Goal: Task Accomplishment & Management: Use online tool/utility

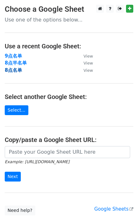
click at [16, 67] on strong "8点名单" at bounding box center [13, 70] width 17 height 6
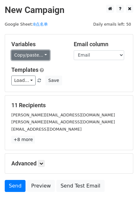
click at [40, 51] on link "Copy/paste..." at bounding box center [30, 55] width 39 height 10
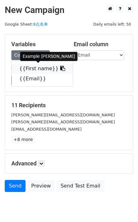
click at [59, 66] on span at bounding box center [62, 68] width 7 height 6
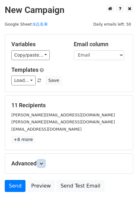
click at [43, 162] on icon at bounding box center [41, 163] width 4 height 4
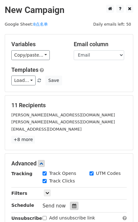
click at [74, 204] on icon at bounding box center [74, 205] width 4 height 4
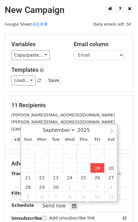
type input "2025-09-19 16:58"
type input "04"
type input "58"
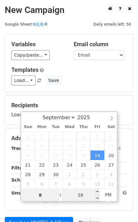
type input "8"
type input "2025-09-19 20:58"
type input "08"
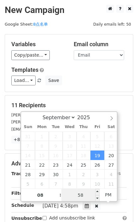
click at [85, 192] on input "58" at bounding box center [81, 194] width 39 height 13
type input "0"
type input "2025-09-19 20:00"
type input "00"
click at [102, 89] on div "Variables Copy/paste... {{First name}} {{Email}} Email column First name Email …" at bounding box center [69, 62] width 128 height 57
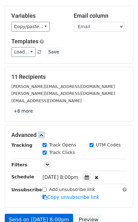
scroll to position [57, 0]
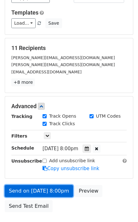
click at [55, 192] on link "Send on Sep 19 at 8:00pm" at bounding box center [39, 191] width 69 height 12
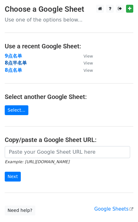
click at [19, 63] on strong "8点半名单" at bounding box center [16, 63] width 22 height 6
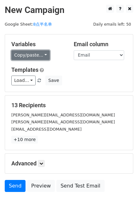
click at [41, 53] on link "Copy/paste..." at bounding box center [30, 55] width 39 height 10
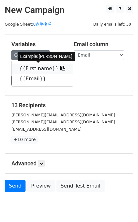
click at [60, 67] on icon at bounding box center [62, 68] width 5 height 5
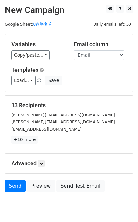
click at [42, 158] on div "Advanced Tracking Track Opens UTM Codes Track Clicks Filters Only include sprea…" at bounding box center [69, 163] width 128 height 20
click at [43, 162] on icon at bounding box center [41, 163] width 4 height 4
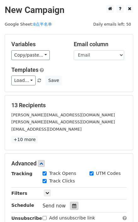
click at [73, 206] on icon at bounding box center [74, 205] width 4 height 4
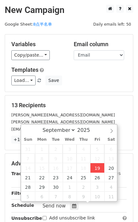
type input "2025-09-19 17:04"
type input "05"
type input "04"
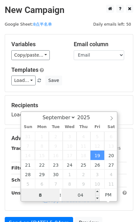
type input "8"
type input "2025-09-19 20:04"
type input "08"
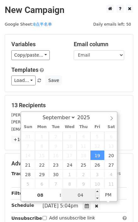
click at [79, 199] on input "04" at bounding box center [81, 194] width 39 height 13
type input "30"
type input "2025-09-19 20:30"
click at [111, 88] on div "Variables Copy/paste... {{First name}} {{Email}} Email column First name Email …" at bounding box center [69, 62] width 128 height 57
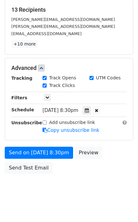
scroll to position [100, 0]
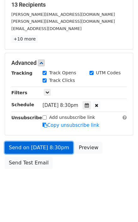
click at [45, 150] on link "Send on Sep 19 at 8:30pm" at bounding box center [39, 147] width 69 height 12
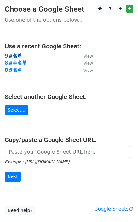
click at [16, 57] on strong "9点名单" at bounding box center [13, 56] width 17 height 6
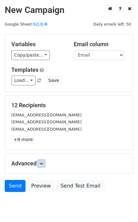
click at [43, 164] on icon at bounding box center [41, 163] width 4 height 4
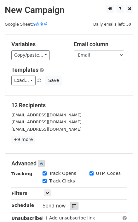
click at [74, 202] on div at bounding box center [74, 205] width 9 height 8
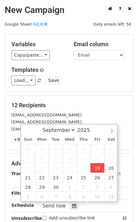
type input "2025-09-19 17:05"
type input "05"
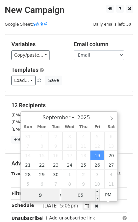
type input "9"
type input "2025-09-19 21:05"
type input "09"
click at [83, 195] on input "05" at bounding box center [81, 194] width 39 height 13
type input "0"
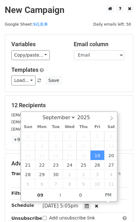
type input "2025-09-19 21:00"
click at [103, 90] on div "Variables Copy/paste... {{First name}} {{Email}} Email column First name Email …" at bounding box center [69, 62] width 128 height 57
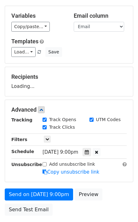
scroll to position [75, 0]
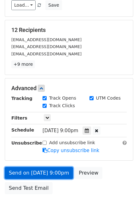
click at [47, 170] on link "Send on Sep 19 at 9:00pm" at bounding box center [39, 173] width 69 height 12
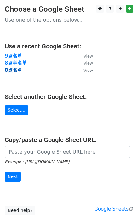
click at [12, 70] on strong "8点名单" at bounding box center [13, 70] width 17 height 6
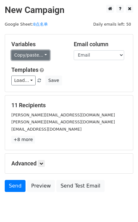
click at [41, 53] on link "Copy/paste..." at bounding box center [30, 55] width 39 height 10
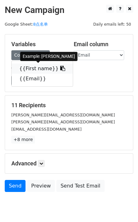
click at [60, 67] on icon at bounding box center [62, 68] width 5 height 5
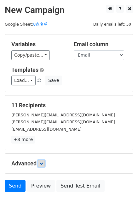
click at [42, 160] on link at bounding box center [41, 163] width 7 height 7
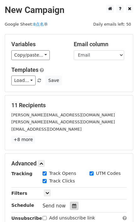
click at [75, 206] on icon at bounding box center [74, 205] width 4 height 4
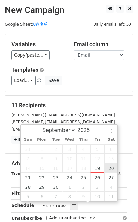
type input "[DATE] 12:00"
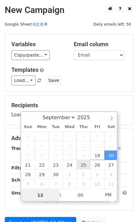
type input "8"
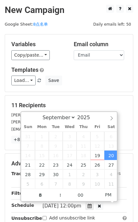
type input "[DATE] 20:00"
click at [107, 90] on div "Variables Copy/paste... {{First name}} {{Email}} Email column First name Email …" at bounding box center [69, 62] width 128 height 57
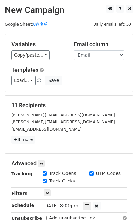
scroll to position [28, 0]
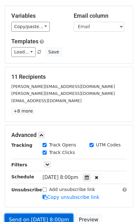
click at [52, 213] on link "Send on [DATE] 8:00pm" at bounding box center [39, 219] width 69 height 12
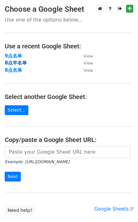
click at [17, 63] on strong "8点半名单" at bounding box center [16, 63] width 22 height 6
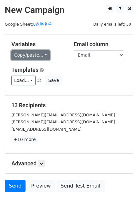
click at [37, 53] on link "Copy/paste..." at bounding box center [30, 55] width 39 height 10
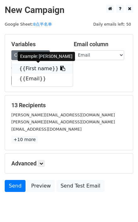
click at [60, 66] on icon at bounding box center [62, 68] width 5 height 5
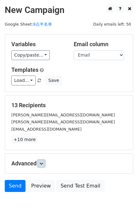
click at [43, 161] on icon at bounding box center [41, 163] width 4 height 4
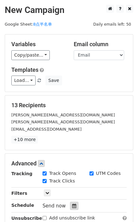
click at [76, 204] on div at bounding box center [74, 205] width 9 height 8
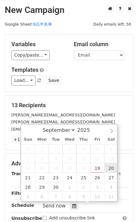
type input "[DATE] 12:00"
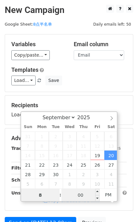
type input "8"
type input "2025-09-20 20:00"
type input "08"
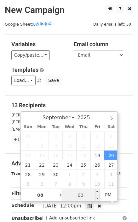
click at [81, 195] on input "00" at bounding box center [81, 194] width 39 height 13
type input "30"
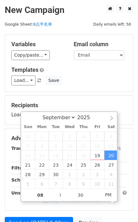
type input "2025-09-20 20:30"
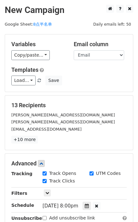
click at [93, 90] on div "Variables Copy/paste... {{First name}} {{Email}} Email column First name Email …" at bounding box center [69, 62] width 128 height 57
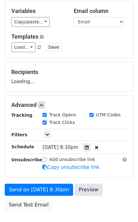
scroll to position [75, 0]
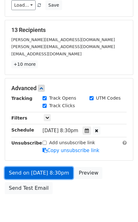
click at [43, 169] on link "Send on Sep 20 at 8:30pm" at bounding box center [39, 173] width 69 height 12
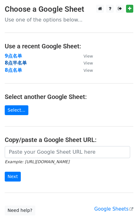
click at [17, 61] on strong "8点半名单" at bounding box center [16, 63] width 22 height 6
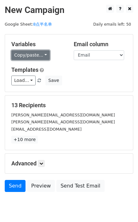
click at [43, 56] on link "Copy/paste..." at bounding box center [30, 55] width 39 height 10
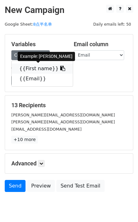
click at [60, 67] on icon at bounding box center [62, 68] width 5 height 5
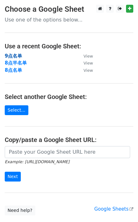
click at [18, 56] on strong "9点名单" at bounding box center [13, 56] width 17 height 6
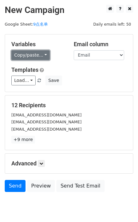
click at [47, 55] on link "Copy/paste..." at bounding box center [30, 55] width 39 height 10
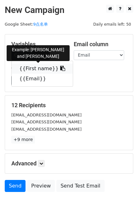
click at [58, 69] on link "{{First name}}" at bounding box center [42, 68] width 61 height 10
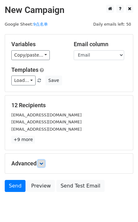
click at [40, 164] on link at bounding box center [41, 163] width 7 height 7
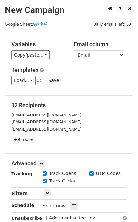
click at [69, 200] on div "Tracking Track Opens UTM Codes Track Clicks Filters Only include spreadsheet ro…" at bounding box center [69, 199] width 116 height 59
click at [71, 201] on div at bounding box center [74, 205] width 9 height 8
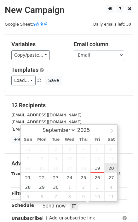
type input "2025-09-20 12:00"
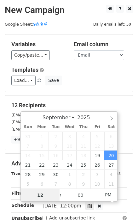
type input "9"
type input "2025-09-20 21:00"
click at [118, 95] on div "12 Recipients highheelsandcartwheels@gmail.com clothedingraceblog@gmail.com kri…" at bounding box center [69, 122] width 128 height 54
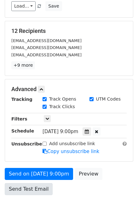
scroll to position [86, 0]
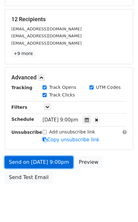
click at [44, 162] on link "Send on Sep 20 at 9:00pm" at bounding box center [39, 162] width 69 height 12
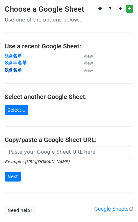
click at [13, 72] on strong "8点名单" at bounding box center [13, 70] width 17 height 6
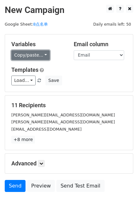
click at [45, 53] on link "Copy/paste..." at bounding box center [30, 55] width 39 height 10
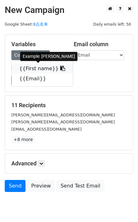
click at [60, 67] on icon at bounding box center [62, 68] width 5 height 5
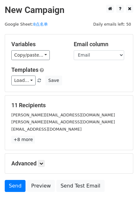
click at [46, 166] on div "Advanced Tracking Track Opens UTM Codes Track Clicks Filters Only include sprea…" at bounding box center [69, 163] width 128 height 20
click at [43, 162] on icon at bounding box center [41, 163] width 4 height 4
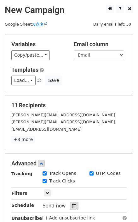
click at [72, 201] on div at bounding box center [74, 205] width 9 height 8
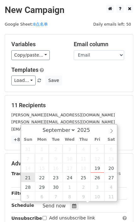
type input "2025-09-21 12:00"
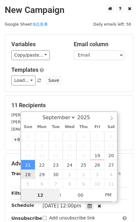
type input "7"
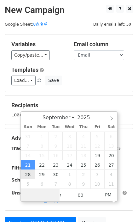
type input "8"
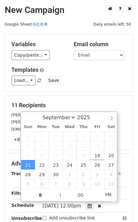
type input "2025-09-21 20:00"
click at [126, 80] on div "Load... No templates saved Save" at bounding box center [69, 80] width 125 height 10
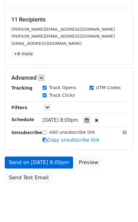
scroll to position [86, 0]
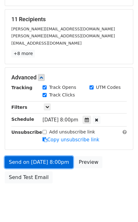
click at [44, 160] on link "Send on Sep 21 at 8:00pm" at bounding box center [39, 162] width 69 height 12
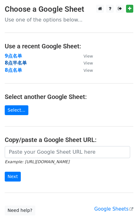
click at [16, 61] on strong "8点半名单" at bounding box center [16, 63] width 22 height 6
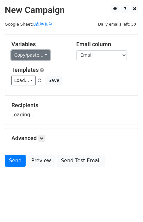
click at [43, 54] on link "Copy/paste..." at bounding box center [30, 55] width 39 height 10
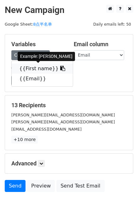
click at [51, 67] on link "{{First name}}" at bounding box center [42, 68] width 61 height 10
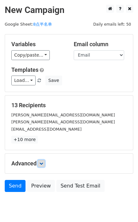
click at [41, 164] on link at bounding box center [41, 163] width 7 height 7
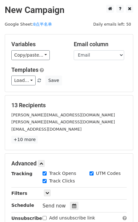
click at [73, 200] on div "Tracking Track Opens UTM Codes Track Clicks Filters Only include spreadsheet ro…" at bounding box center [69, 199] width 116 height 59
click at [75, 200] on div "Tracking Track Opens UTM Codes Track Clicks Filters Only include spreadsheet ro…" at bounding box center [69, 199] width 116 height 59
click at [75, 203] on div at bounding box center [74, 205] width 9 height 8
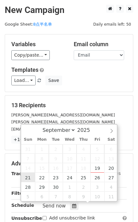
type input "2025-09-21 12:00"
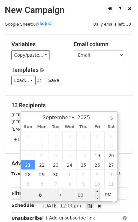
type input "8"
type input "2025-09-21 20:00"
type input "08"
click at [77, 193] on input "00" at bounding box center [81, 194] width 39 height 13
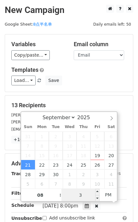
type input "30"
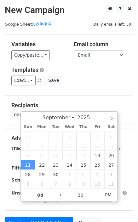
type input "2025-09-21 20:30"
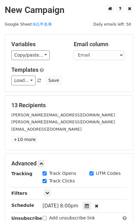
click at [87, 102] on h5 "13 Recipients" at bounding box center [69, 105] width 116 height 7
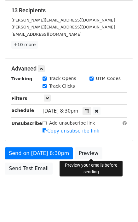
scroll to position [75, 0]
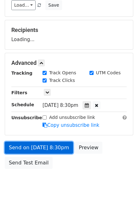
click at [59, 149] on link "Send on Sep 21 at 8:30pm" at bounding box center [39, 147] width 69 height 12
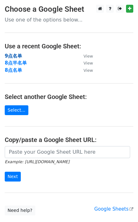
click at [12, 55] on strong "9点名单" at bounding box center [13, 56] width 17 height 6
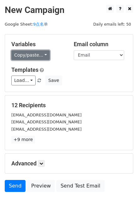
click at [39, 56] on link "Copy/paste..." at bounding box center [30, 55] width 39 height 10
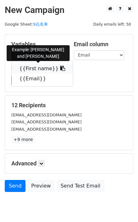
click at [59, 66] on span at bounding box center [62, 68] width 7 height 6
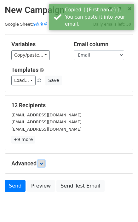
click at [43, 160] on link at bounding box center [41, 163] width 7 height 7
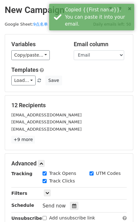
click at [75, 200] on div "Tracking Track Opens UTM Codes Track Clicks Filters Only include spreadsheet ro…" at bounding box center [69, 199] width 116 height 59
click at [75, 201] on div "Send now" at bounding box center [80, 205] width 74 height 9
click at [75, 204] on icon at bounding box center [74, 205] width 4 height 4
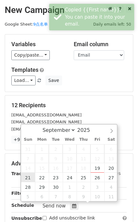
type input "2025-09-21 12:00"
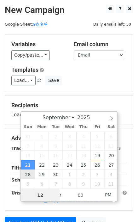
type input "9"
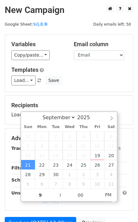
type input "2025-09-21 21:00"
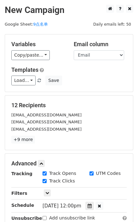
click at [90, 96] on div "12 Recipients highheelsandcartwheels@gmail.com clothedingraceblog@gmail.com kri…" at bounding box center [69, 122] width 128 height 54
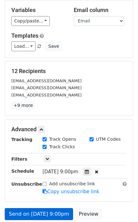
scroll to position [86, 0]
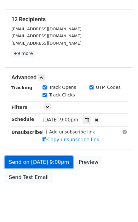
click at [49, 164] on link "Send on Sep 21 at 9:00pm" at bounding box center [39, 162] width 69 height 12
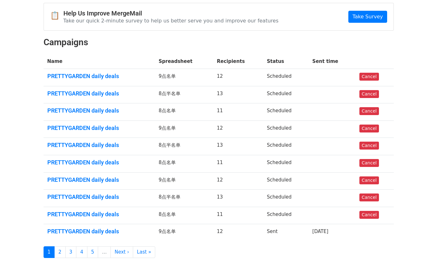
scroll to position [63, 0]
